Goal: Check status: Check status

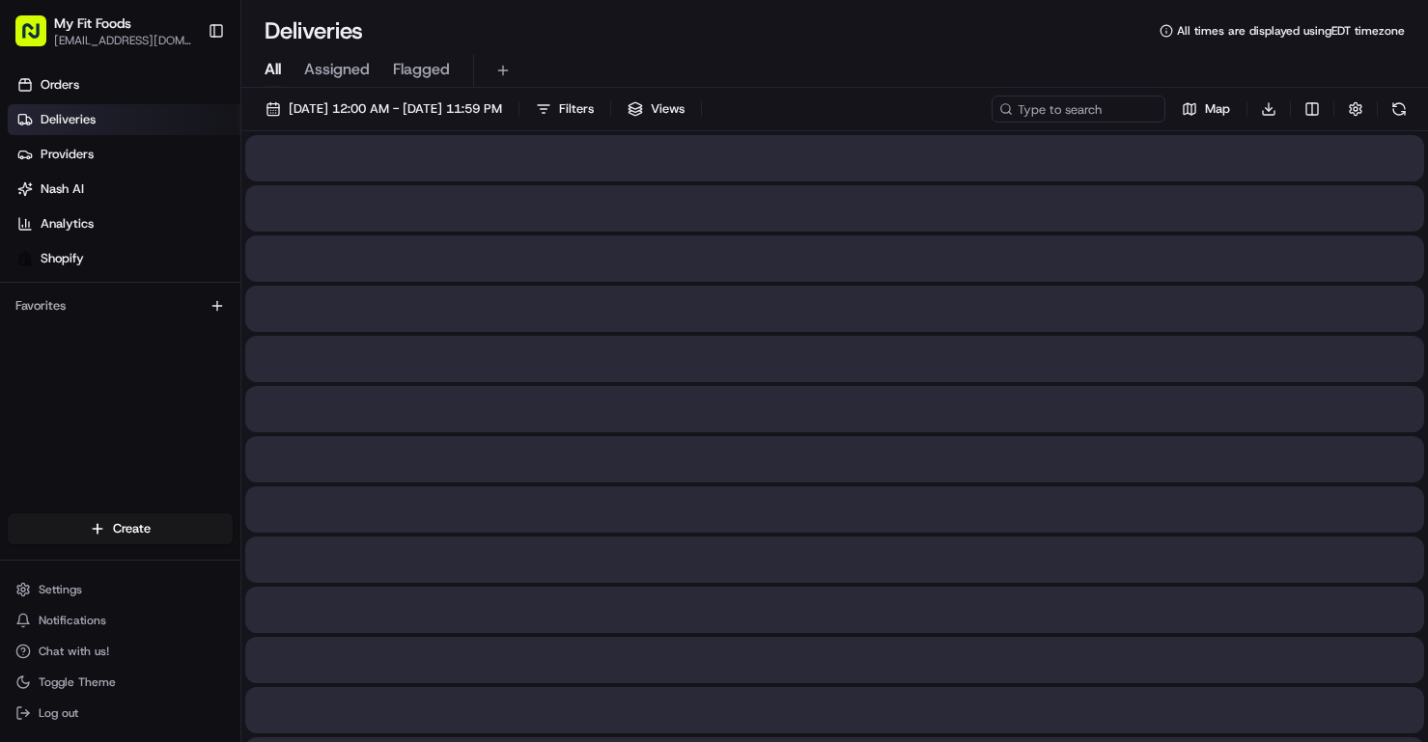
click at [264, 69] on span "All" at bounding box center [272, 69] width 16 height 23
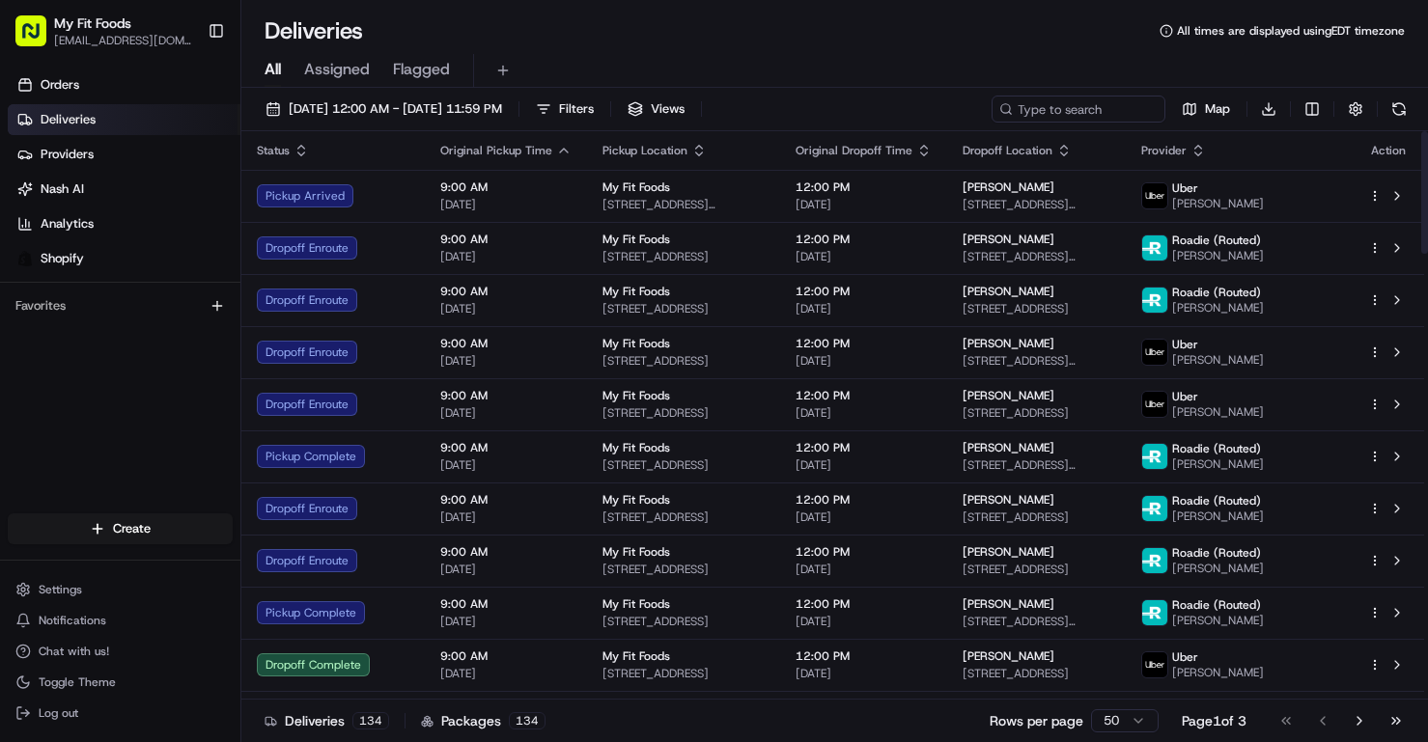
click at [269, 123] on div "[DATE] 12:00 AM - [DATE] 11:59 PM Filters Views Map Download" at bounding box center [834, 114] width 1186 height 36
click at [268, 110] on button "[DATE] 12:00 AM - [DATE] 11:59 PM" at bounding box center [384, 109] width 254 height 27
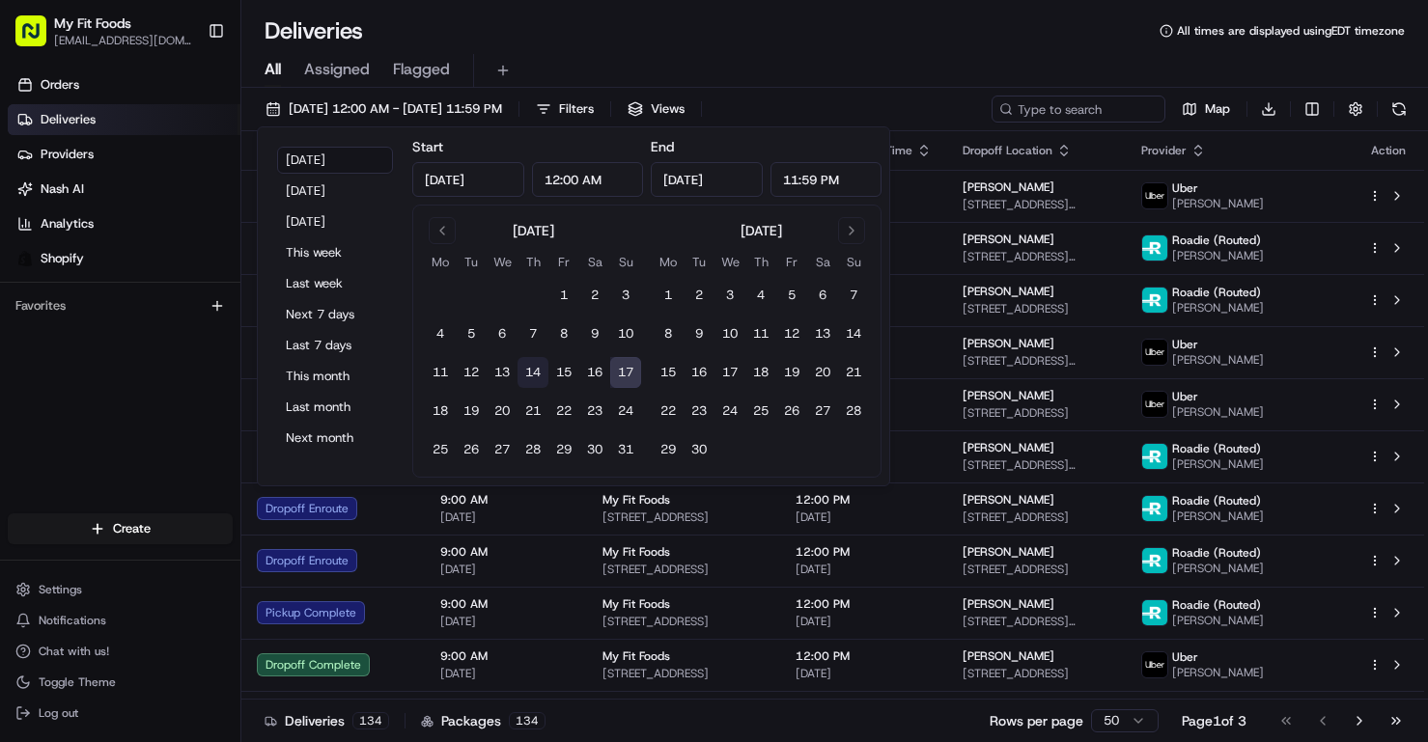
click at [533, 375] on button "14" at bounding box center [532, 372] width 31 height 31
type input "[DATE]"
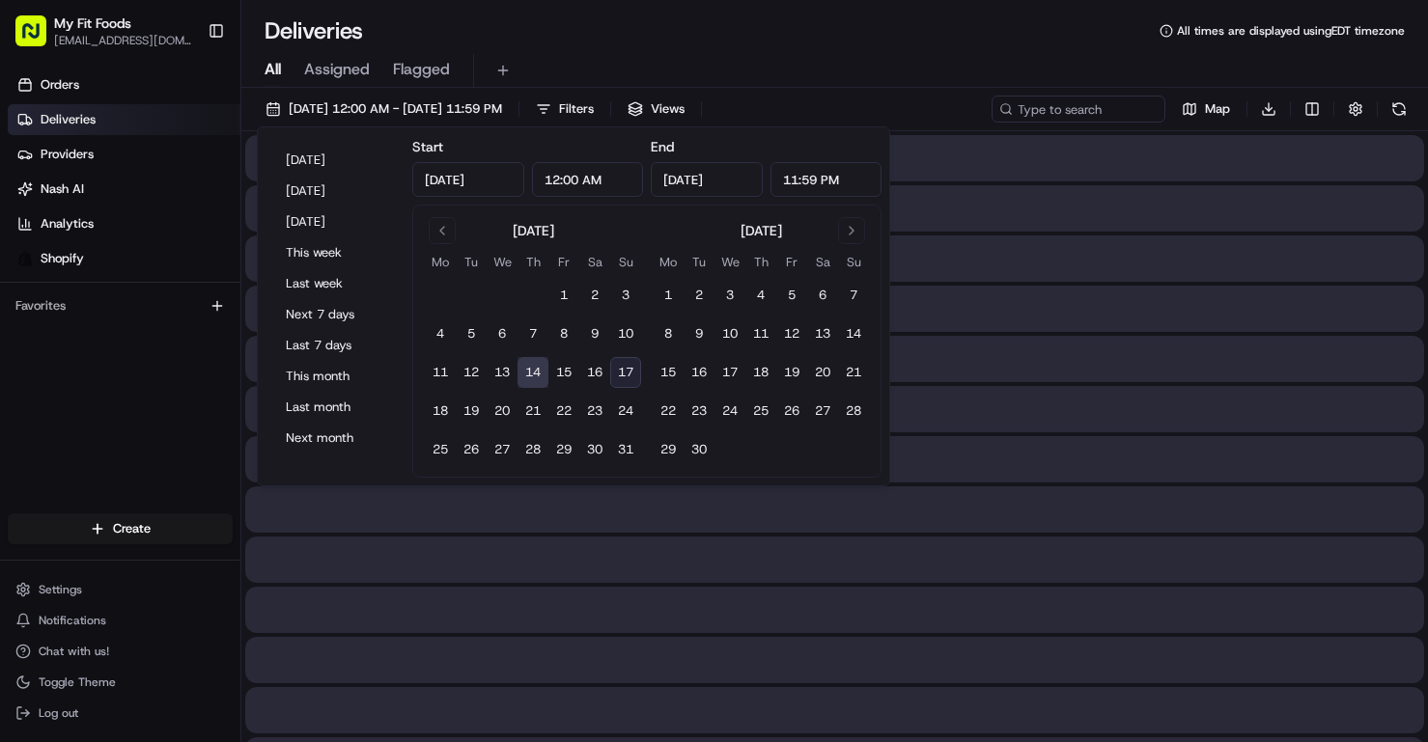
click at [533, 375] on button "14" at bounding box center [532, 372] width 31 height 31
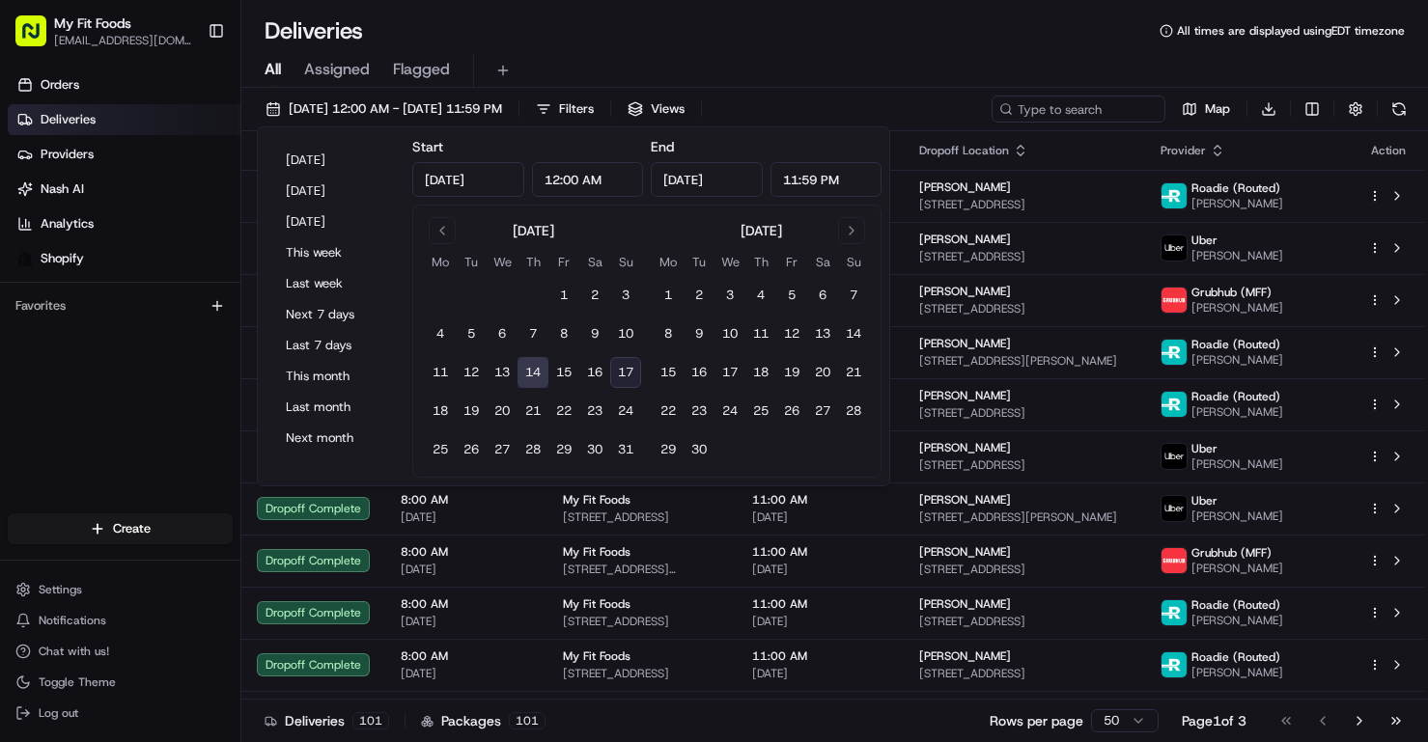
click at [734, 58] on div "All Assigned Flagged" at bounding box center [834, 71] width 1186 height 34
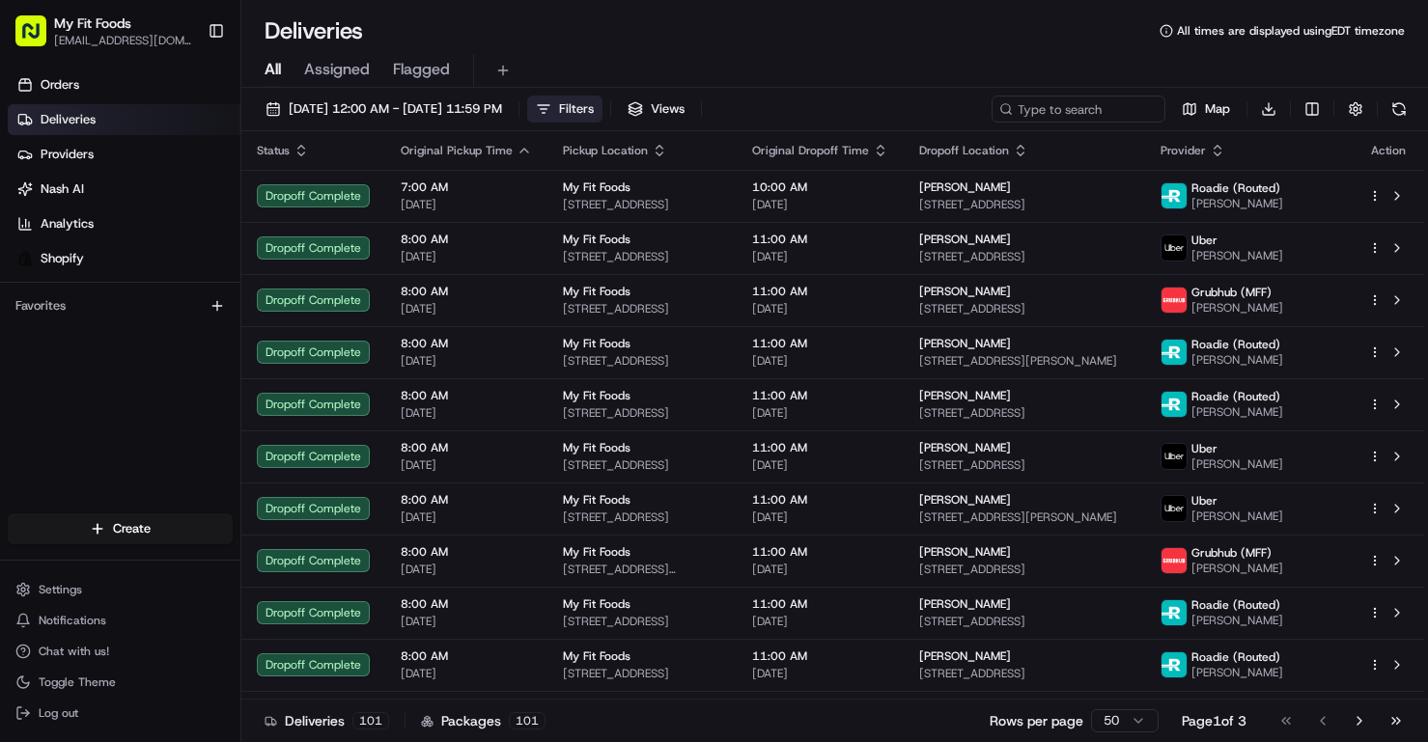
click at [594, 105] on span "Filters" at bounding box center [576, 108] width 35 height 17
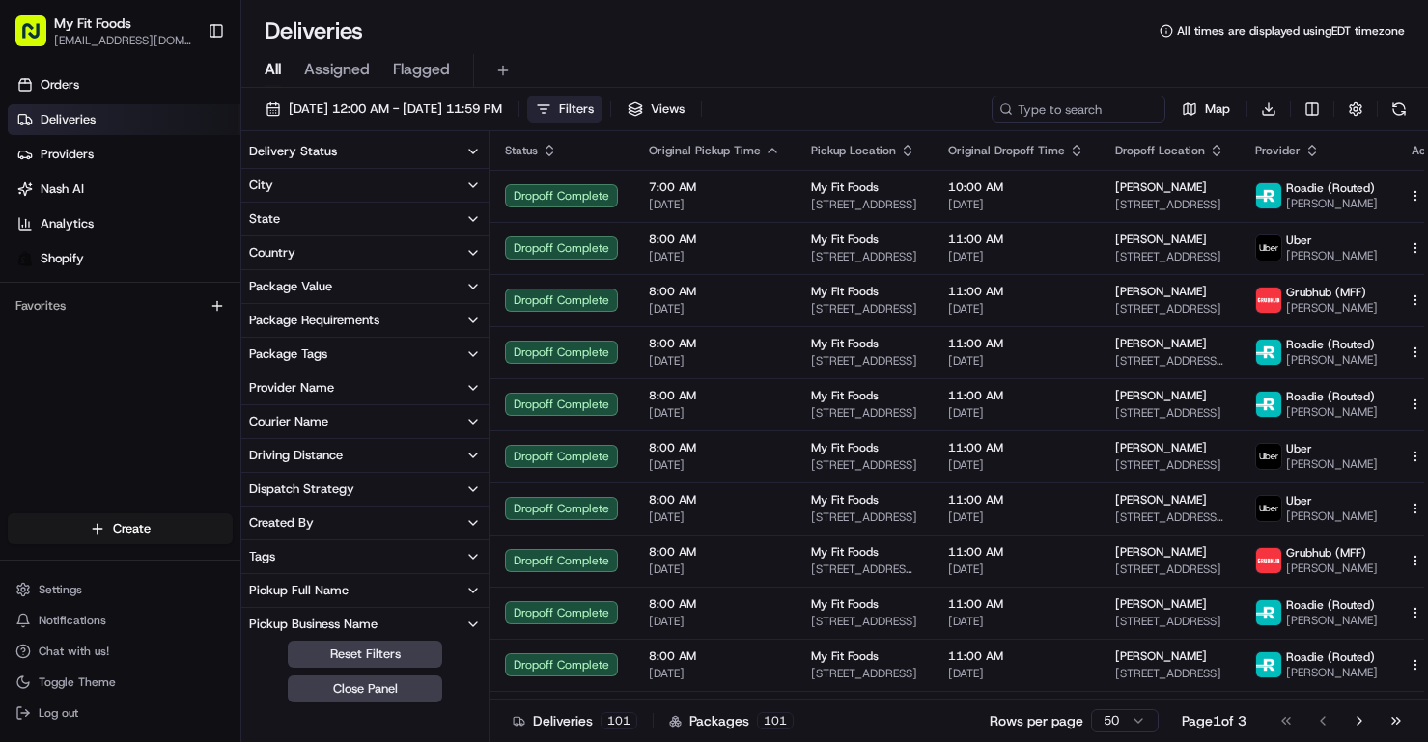
click at [454, 143] on button "Delivery Status" at bounding box center [364, 151] width 247 height 33
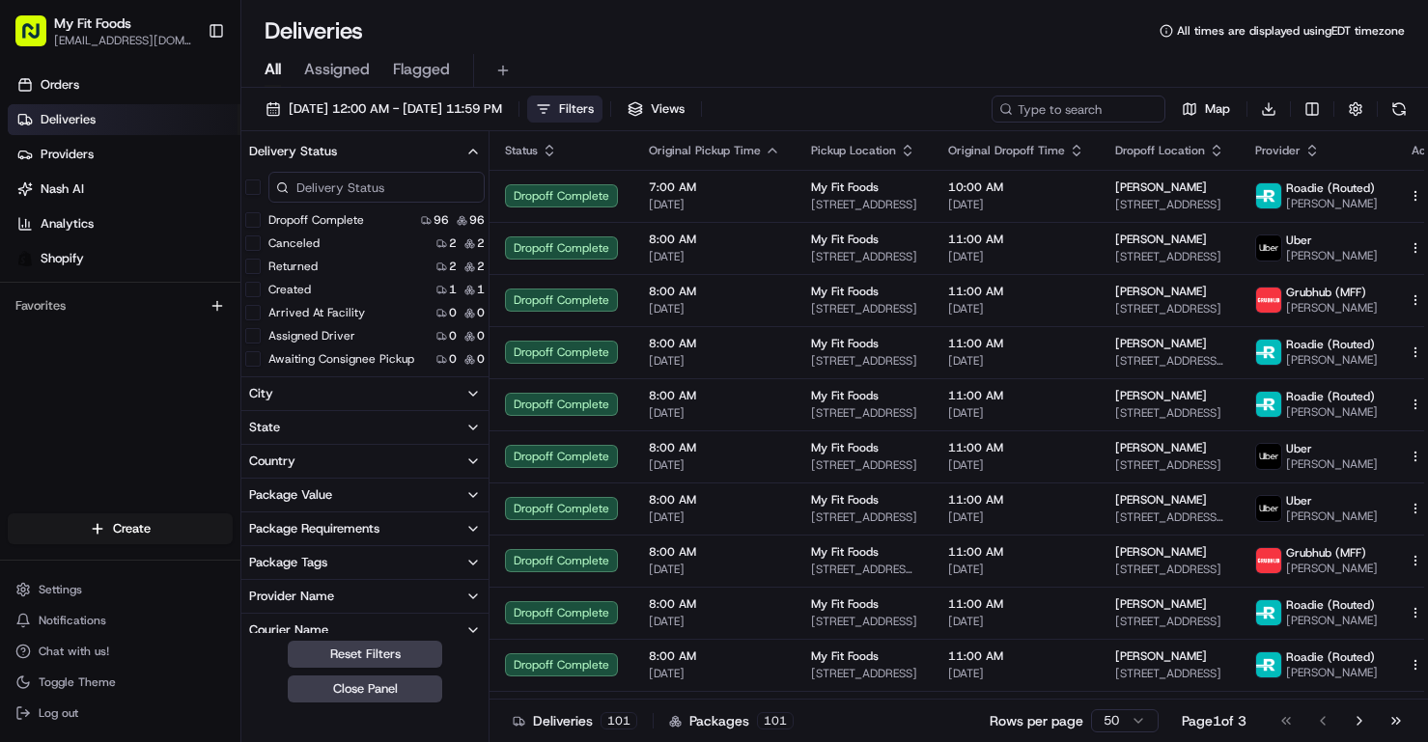
click at [376, 225] on div "Dropoff Complete 96 96" at bounding box center [364, 219] width 247 height 19
click at [355, 220] on label "Dropoff Complete" at bounding box center [316, 219] width 96 height 15
click at [261, 220] on button "Dropoff Complete" at bounding box center [252, 219] width 15 height 15
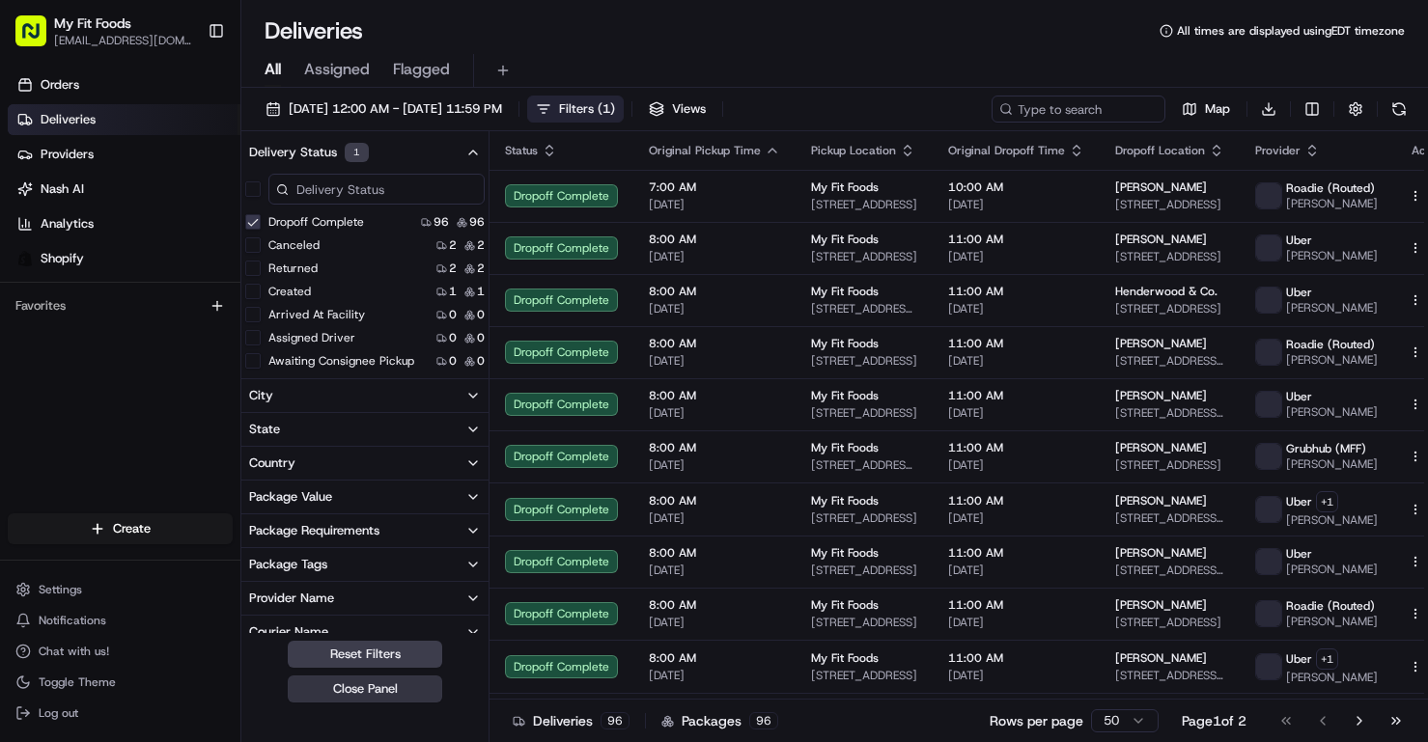
click at [327, 696] on button "Close Panel" at bounding box center [365, 689] width 154 height 27
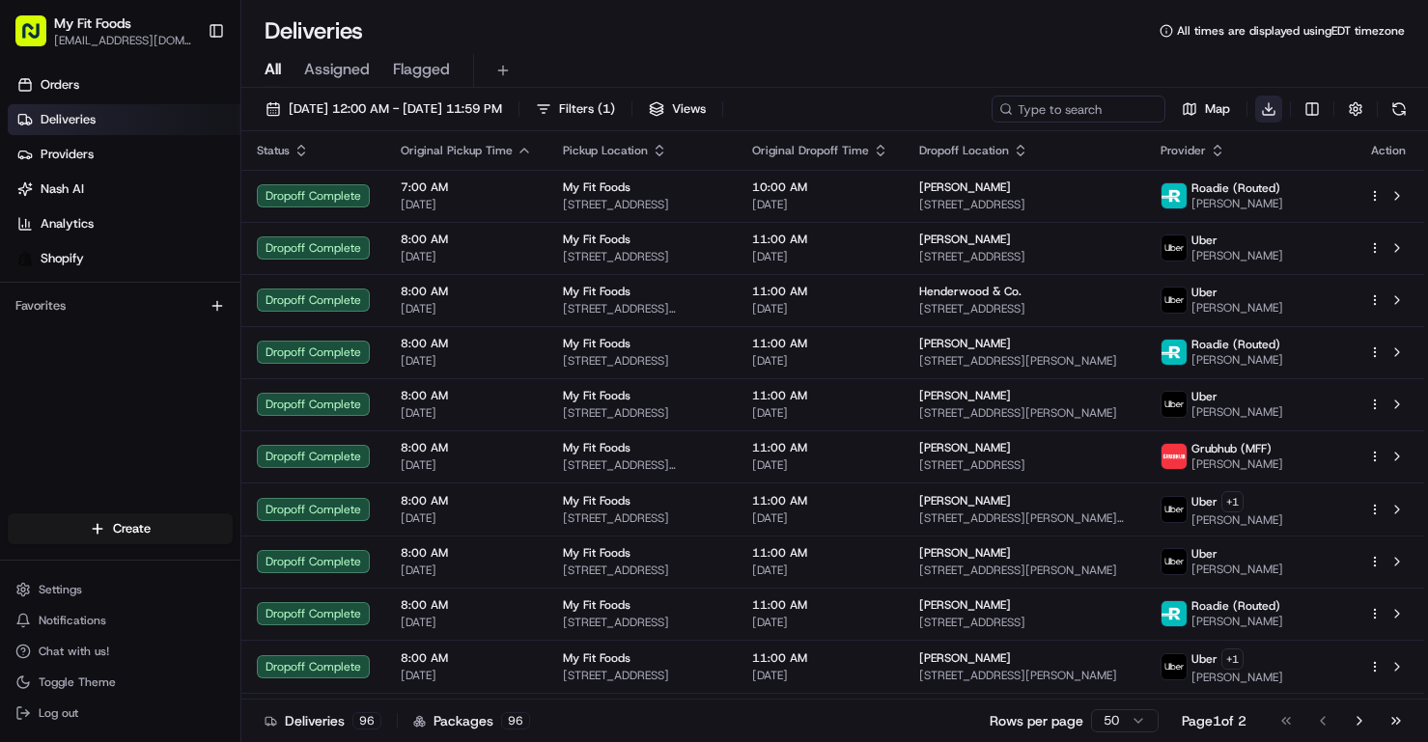
click at [1270, 105] on html "My Fit Foods [EMAIL_ADDRESS][DOMAIN_NAME] Toggle Sidebar Orders Deliveries Prov…" at bounding box center [714, 371] width 1428 height 742
click at [1209, 176] on span "Completed Report" at bounding box center [1211, 180] width 96 height 15
click at [1050, 15] on div "Deliveries All times are displayed using EDT timezone" at bounding box center [834, 30] width 1186 height 31
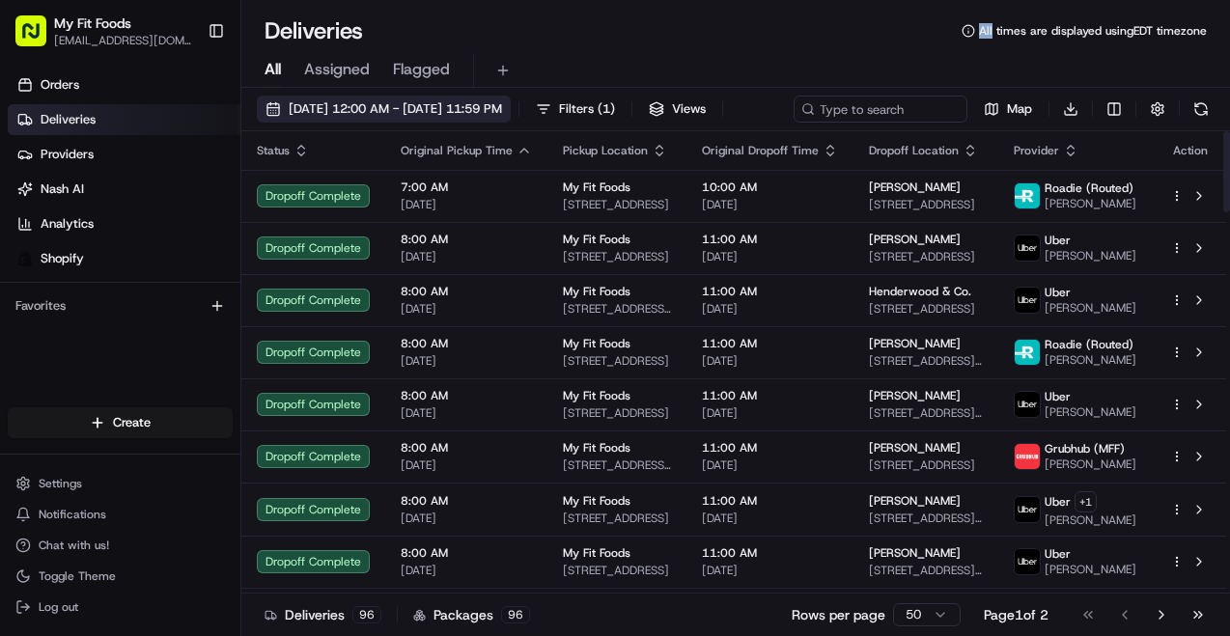
click at [268, 113] on button "[DATE] 12:00 AM - [DATE] 11:59 PM" at bounding box center [384, 109] width 254 height 27
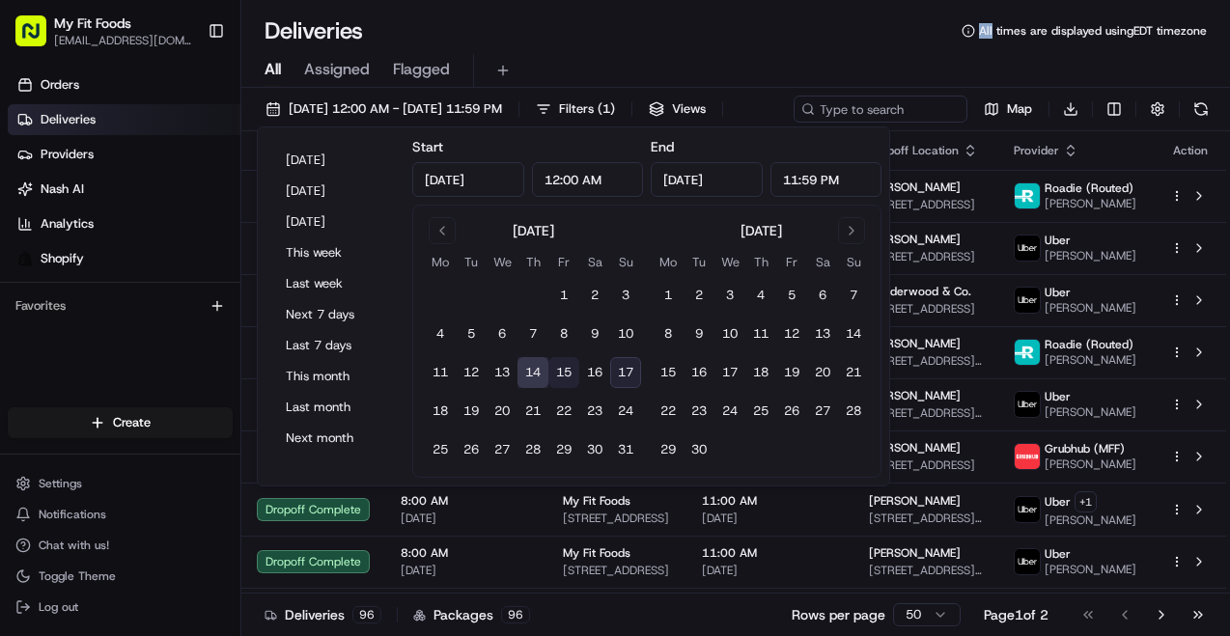
click at [566, 372] on button "15" at bounding box center [563, 372] width 31 height 31
type input "[DATE]"
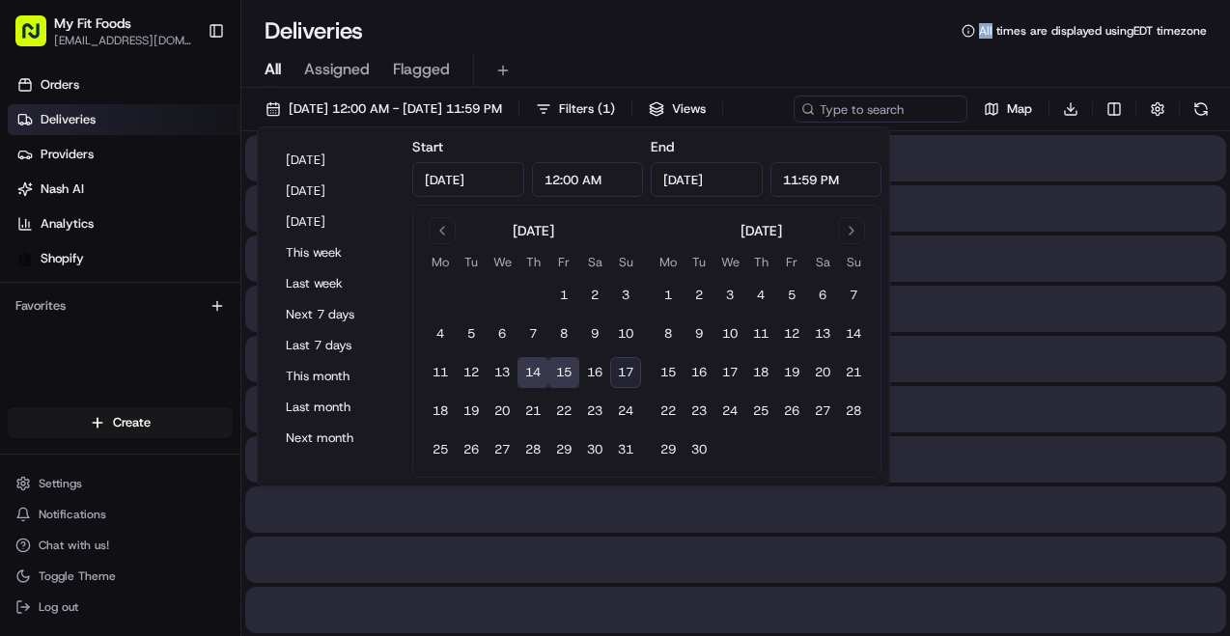
click at [566, 372] on button "15" at bounding box center [563, 372] width 31 height 31
type input "[DATE]"
click at [566, 372] on button "15" at bounding box center [563, 372] width 31 height 31
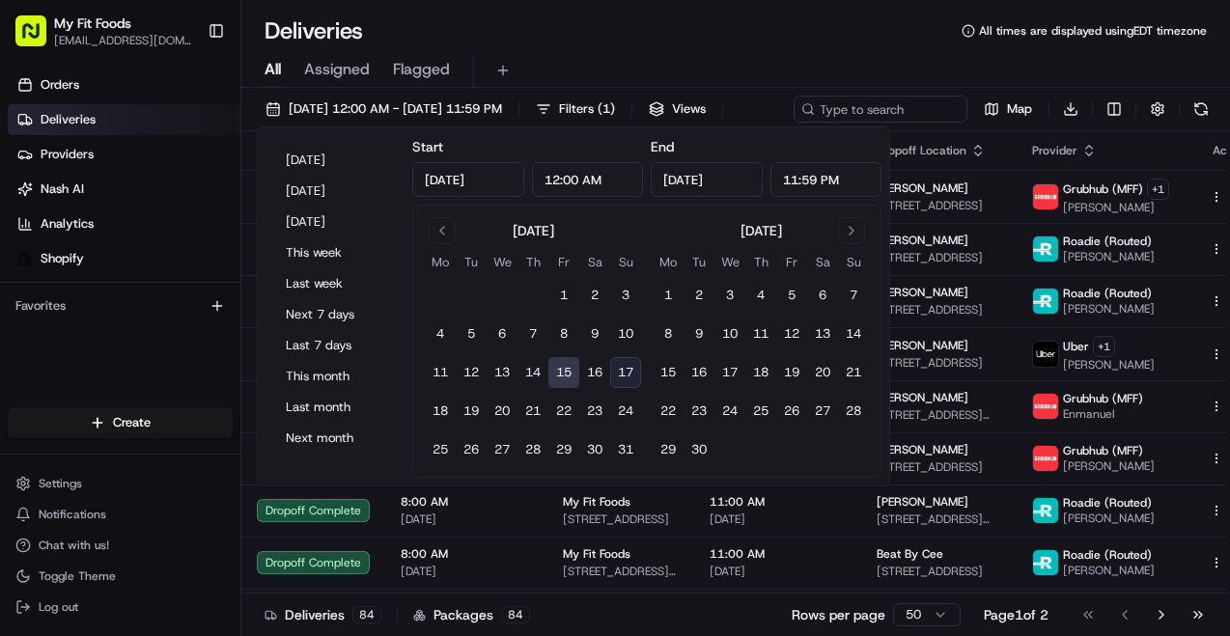
click at [862, 67] on div "All Assigned Flagged" at bounding box center [735, 71] width 988 height 34
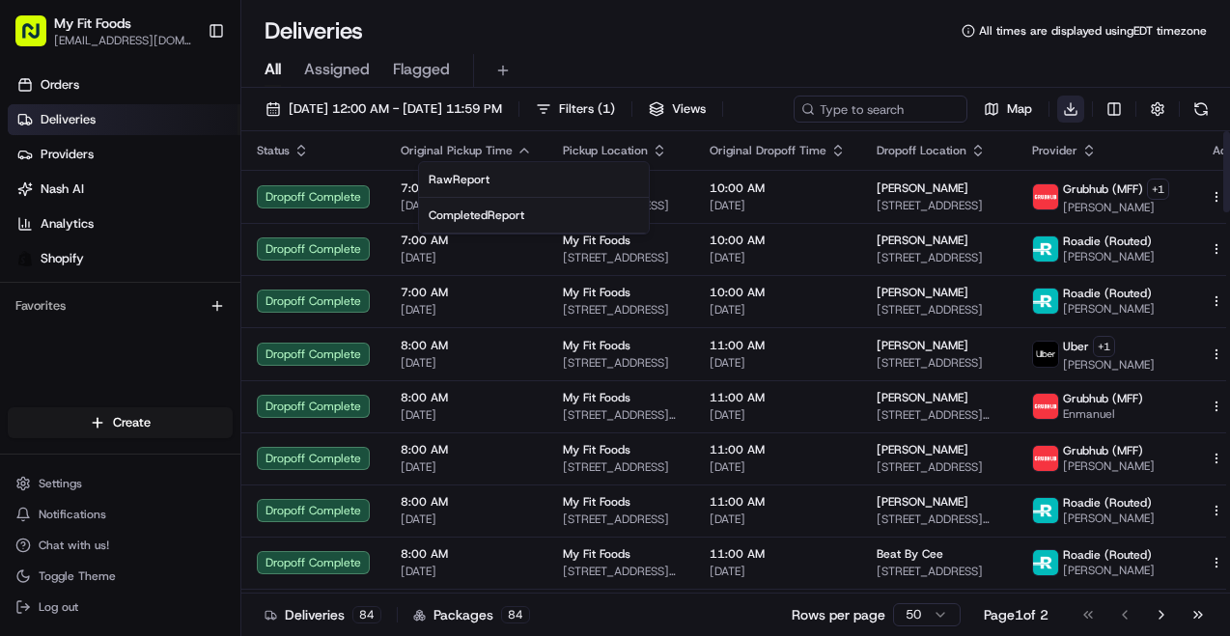
click at [528, 149] on html "My Fit Foods [EMAIL_ADDRESS][DOMAIN_NAME] Toggle Sidebar Orders Deliveries Prov…" at bounding box center [615, 318] width 1230 height 636
click at [510, 212] on span "Completed Report" at bounding box center [477, 215] width 96 height 15
click at [958, 40] on div "Deliveries All times are displayed using EDT timezone" at bounding box center [735, 30] width 988 height 31
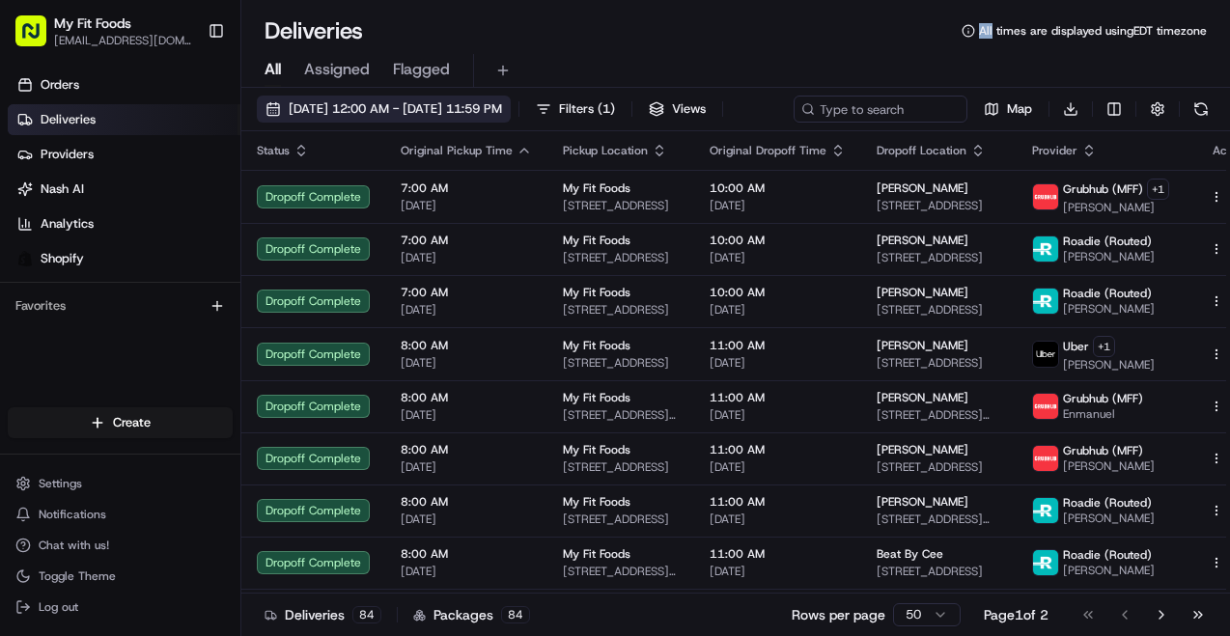
click at [267, 103] on button "[DATE] 12:00 AM - [DATE] 11:59 PM" at bounding box center [384, 109] width 254 height 27
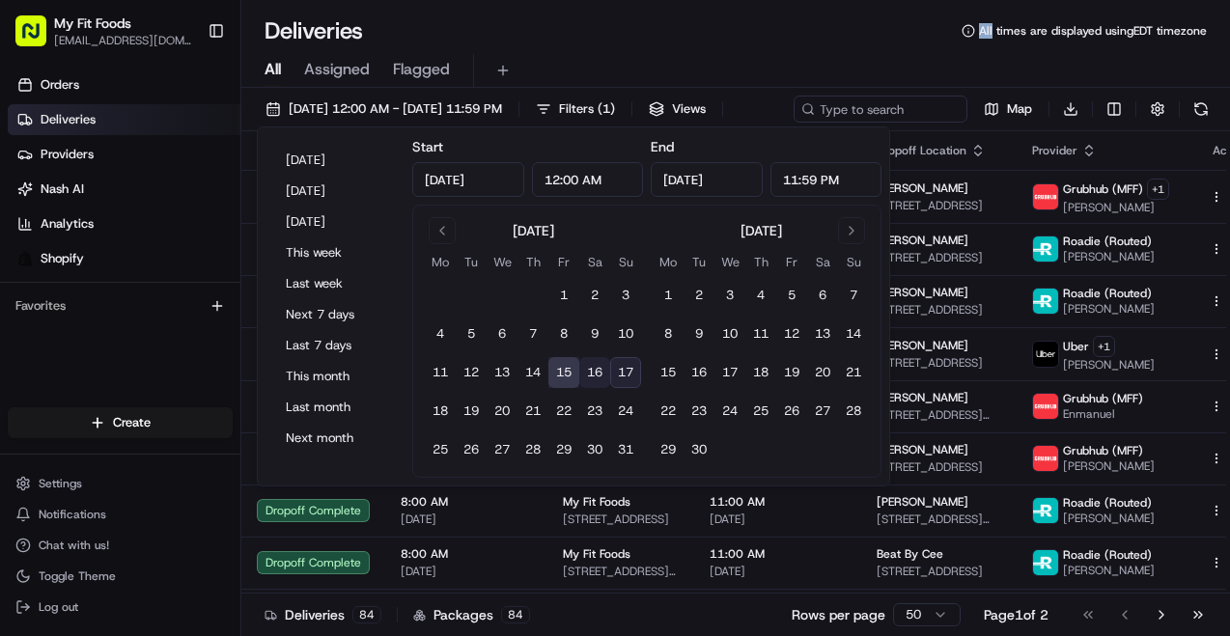
click at [591, 373] on button "16" at bounding box center [594, 372] width 31 height 31
type input "[DATE]"
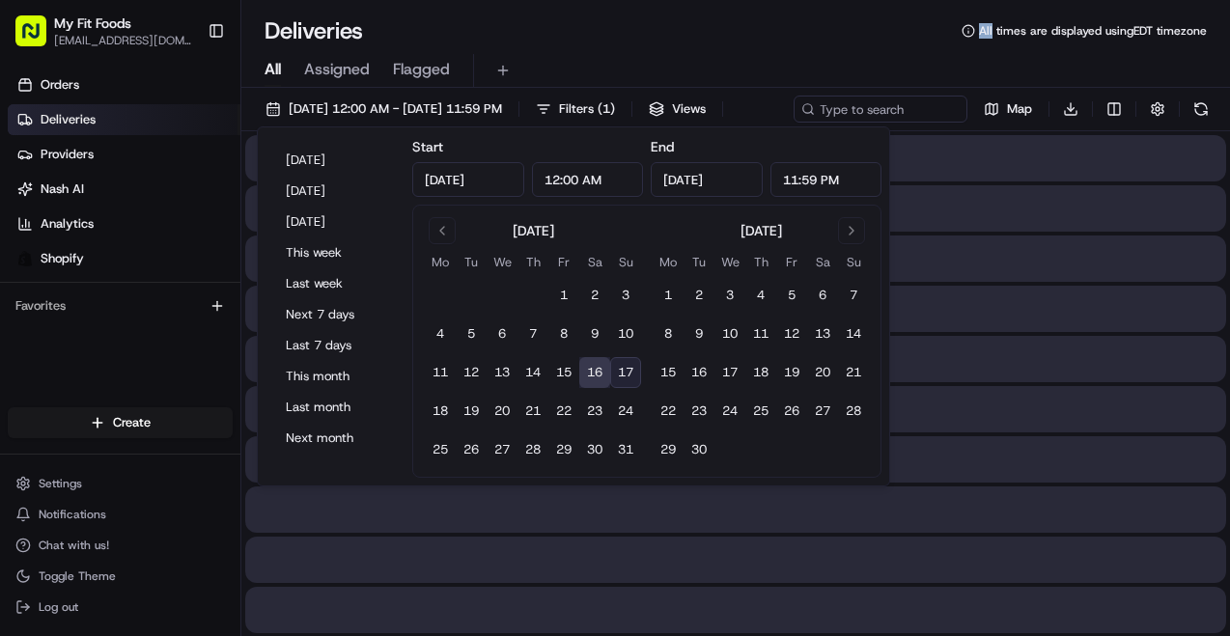
click at [591, 373] on button "16" at bounding box center [594, 372] width 31 height 31
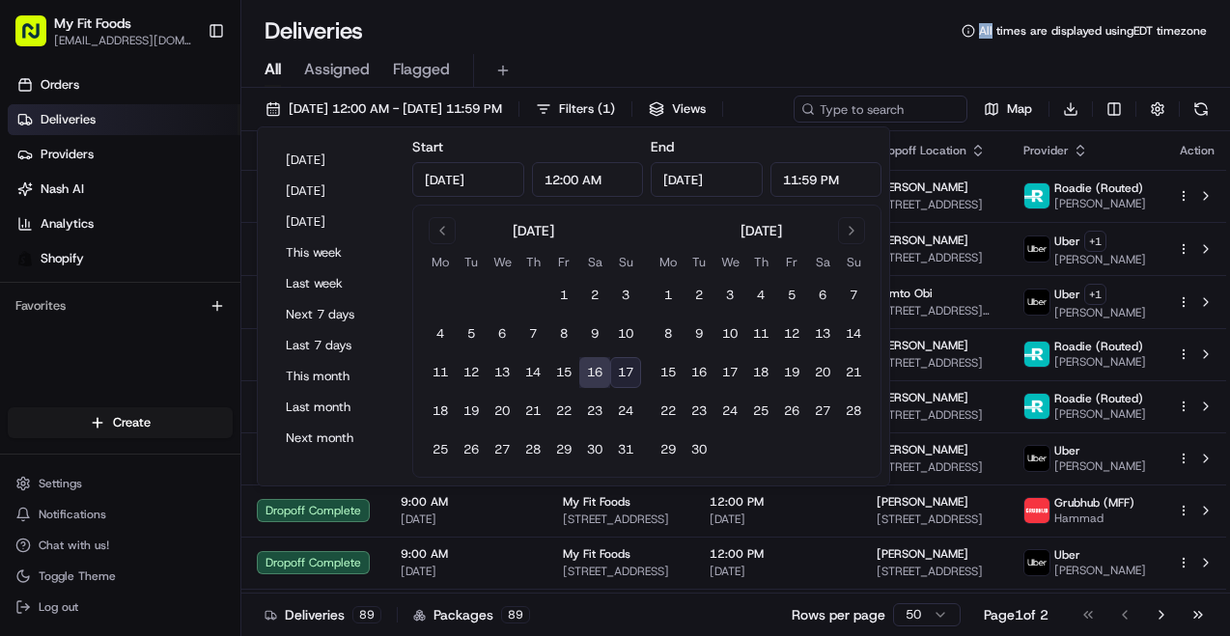
click at [607, 365] on button "16" at bounding box center [594, 372] width 31 height 31
click at [597, 380] on button "16" at bounding box center [594, 372] width 31 height 31
click at [898, 77] on div "All Assigned Flagged" at bounding box center [735, 71] width 988 height 34
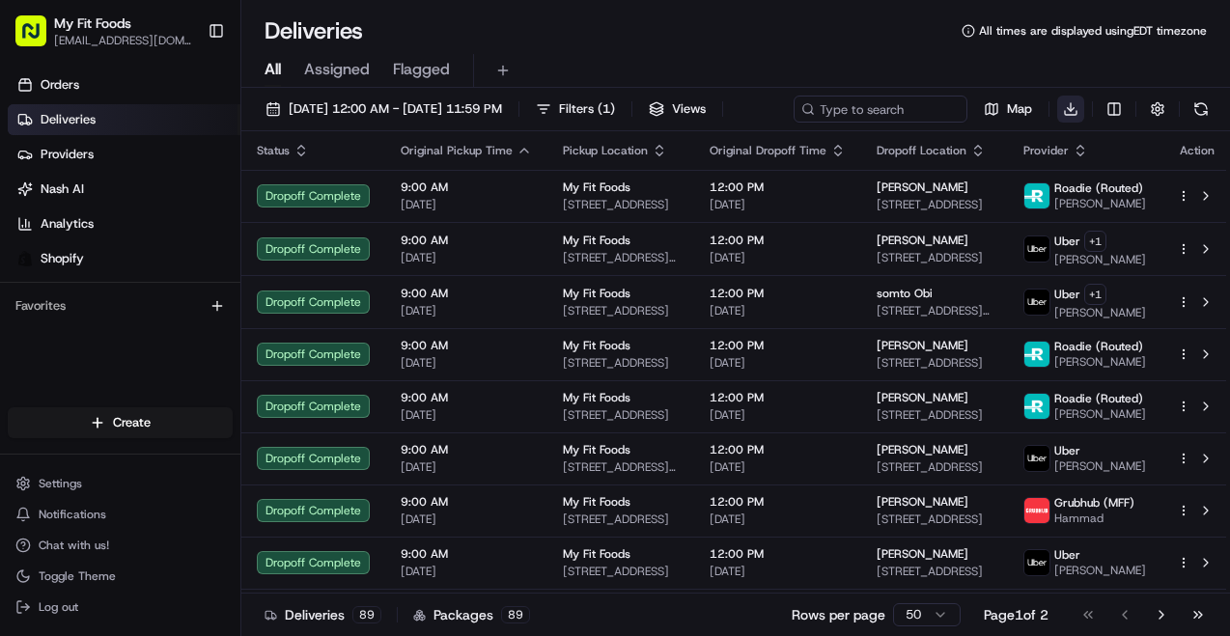
click at [539, 150] on html "My Fit Foods [EMAIL_ADDRESS][DOMAIN_NAME] Toggle Sidebar Orders Deliveries Prov…" at bounding box center [615, 318] width 1230 height 636
click at [547, 210] on div "Completed Report" at bounding box center [534, 215] width 210 height 15
click at [862, 43] on div "Deliveries All times are displayed using EDT timezone" at bounding box center [735, 30] width 988 height 31
